Goal: Information Seeking & Learning: Learn about a topic

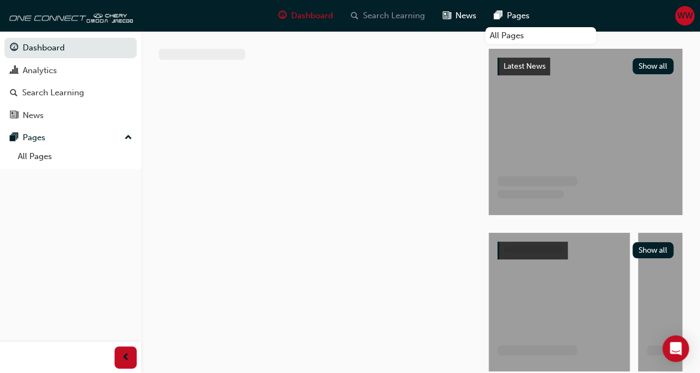
click at [402, 15] on span "Search Learning" at bounding box center [394, 15] width 62 height 13
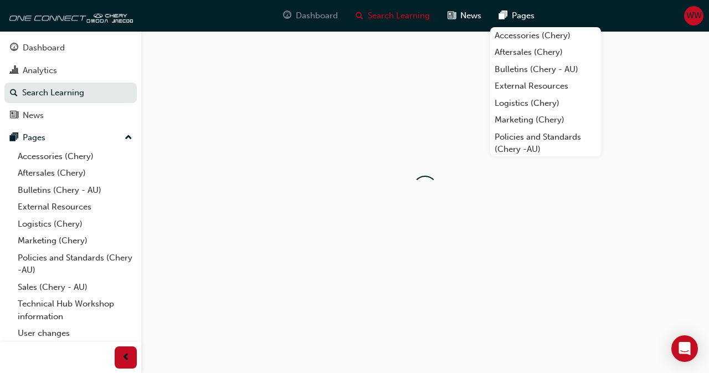
click at [332, 16] on span "Dashboard" at bounding box center [317, 15] width 42 height 13
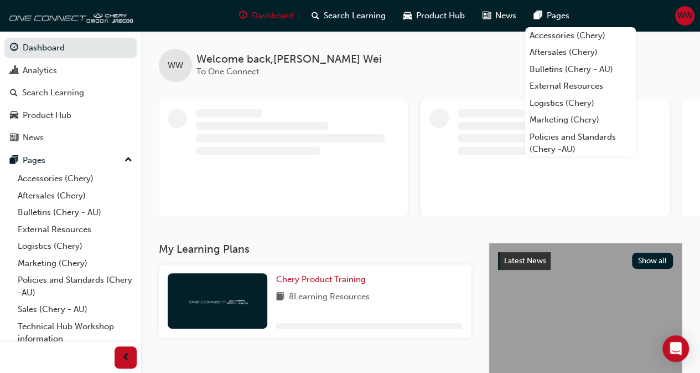
click at [363, 52] on div "WW Welcome back , [PERSON_NAME] To One Connect" at bounding box center [420, 56] width 559 height 51
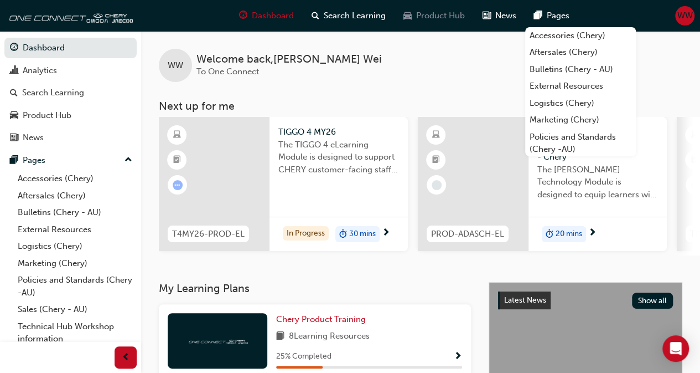
click at [451, 22] on span "Product Hub" at bounding box center [440, 15] width 49 height 13
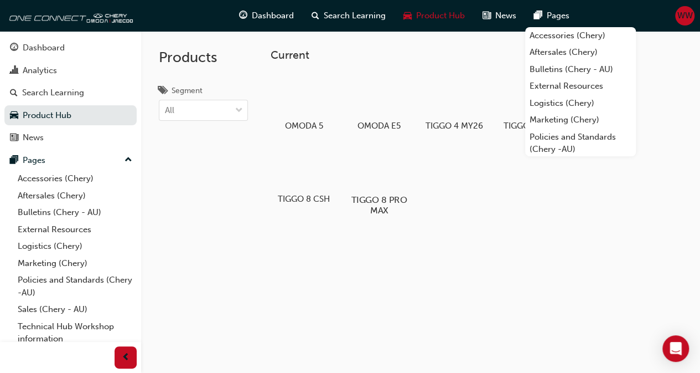
click at [359, 181] on div at bounding box center [378, 168] width 61 height 44
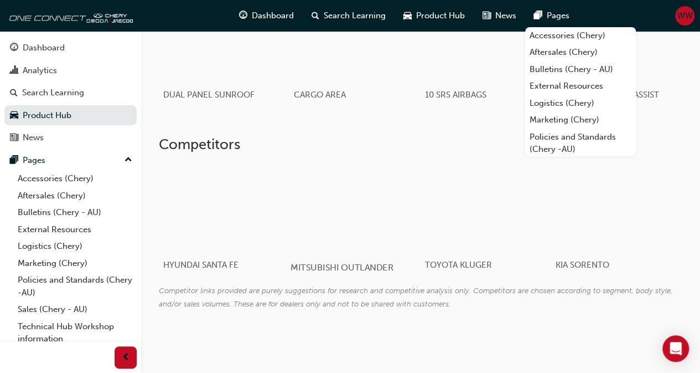
scroll to position [890, 0]
drag, startPoint x: 148, startPoint y: 268, endPoint x: 278, endPoint y: 263, distance: 129.6
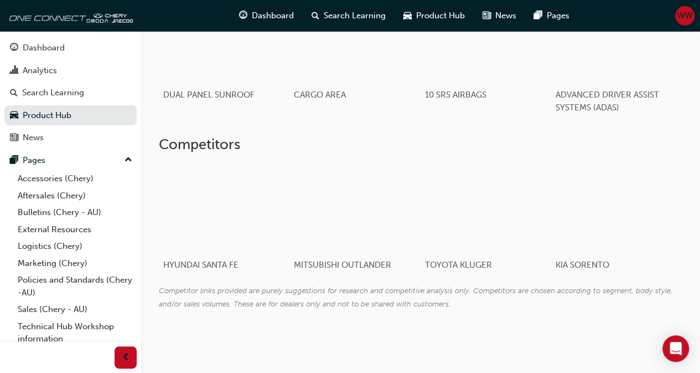
click at [474, 293] on span "Competitor links provided are purely suggestions for research and competitive a…" at bounding box center [416, 296] width 514 height 23
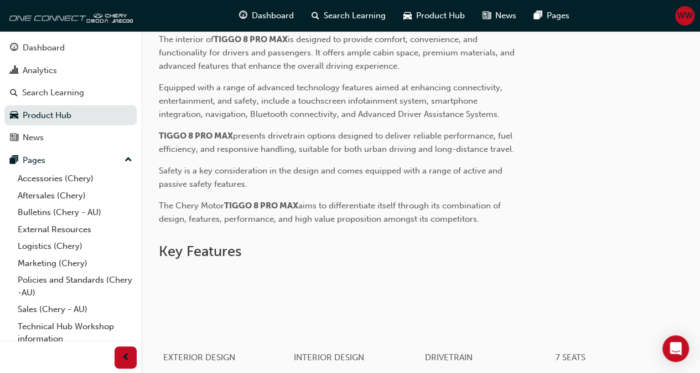
scroll to position [391, 0]
